Goal: Task Accomplishment & Management: Use online tool/utility

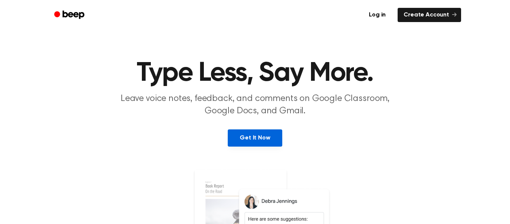
click at [242, 138] on link "Get It Now" at bounding box center [255, 137] width 54 height 17
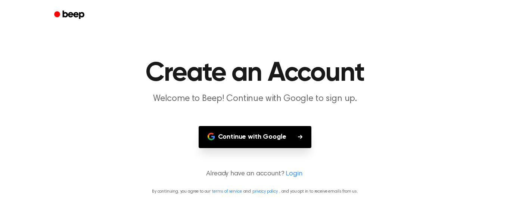
click at [264, 136] on button "Continue with Google" at bounding box center [255, 137] width 113 height 22
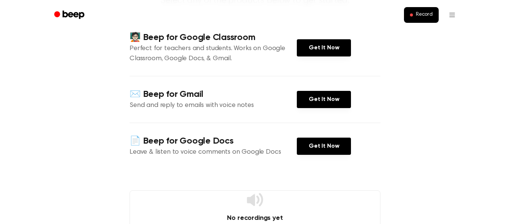
scroll to position [87, 0]
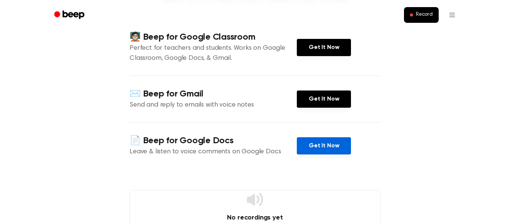
click at [316, 145] on link "Get It Now" at bounding box center [324, 145] width 54 height 17
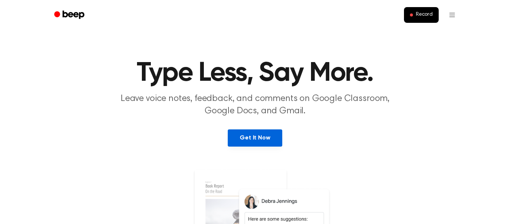
click at [263, 130] on link "Get It Now" at bounding box center [255, 137] width 54 height 17
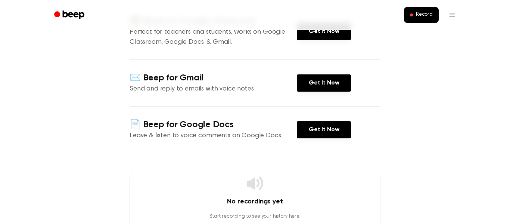
scroll to position [104, 0]
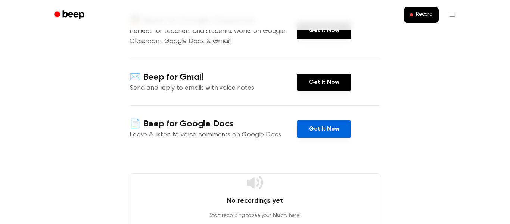
click at [308, 125] on link "Get It Now" at bounding box center [324, 128] width 54 height 17
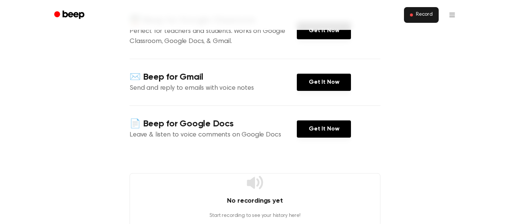
click at [429, 10] on button "Record" at bounding box center [421, 15] width 35 height 16
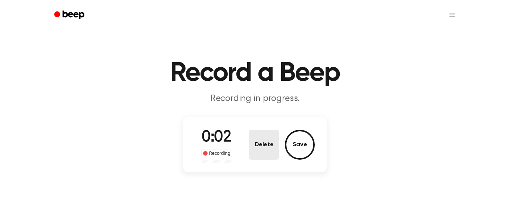
click at [265, 145] on button "Delete" at bounding box center [264, 145] width 30 height 30
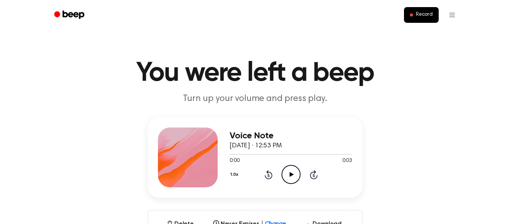
click at [289, 176] on icon "Play Audio" at bounding box center [291, 174] width 19 height 19
